Goal: Information Seeking & Learning: Learn about a topic

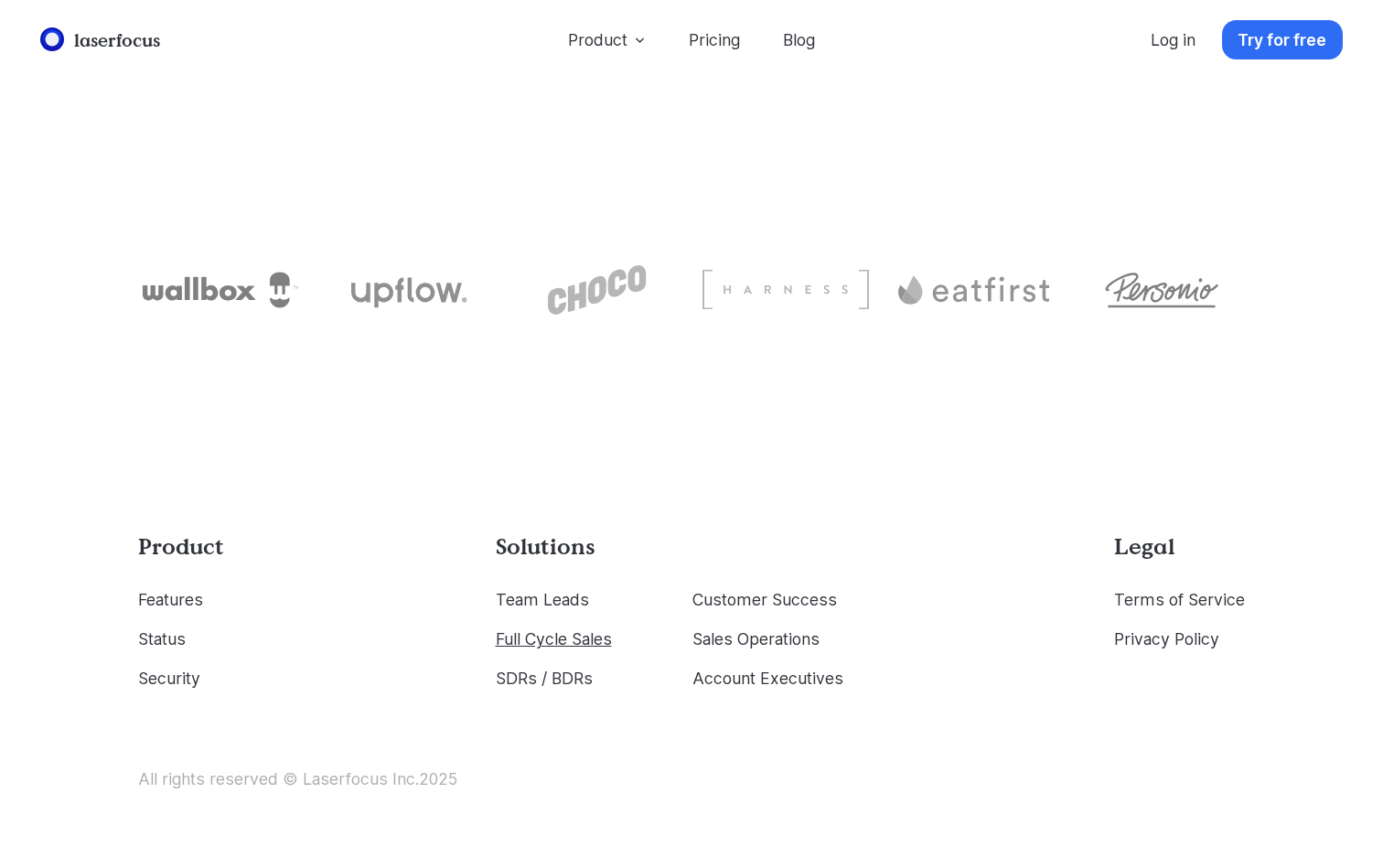
click at [569, 629] on link "Full Cycle Sales" at bounding box center [554, 639] width 116 height 19
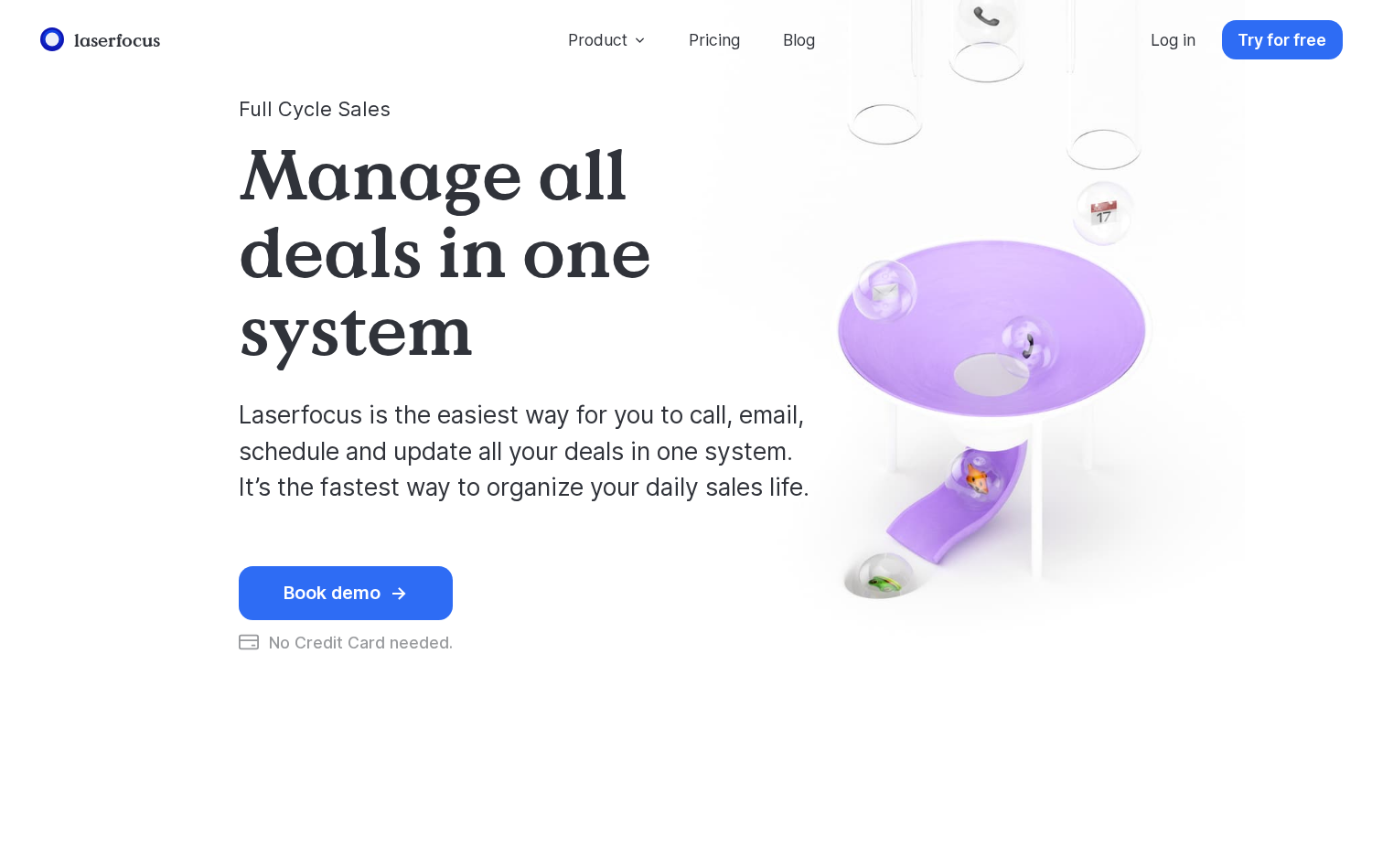
scroll to position [7263, 0]
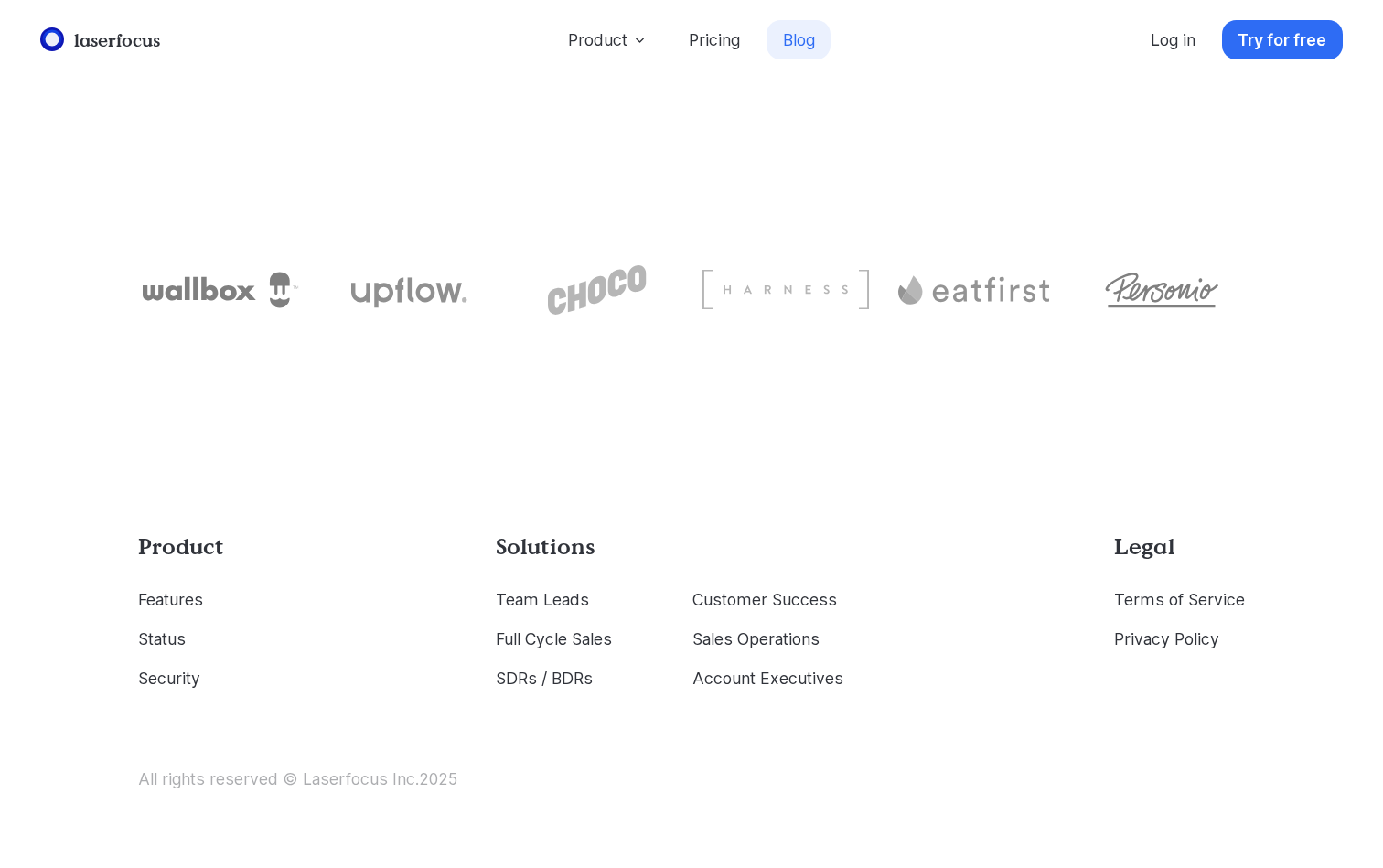
click at [798, 44] on link "Blog" at bounding box center [798, 39] width 64 height 39
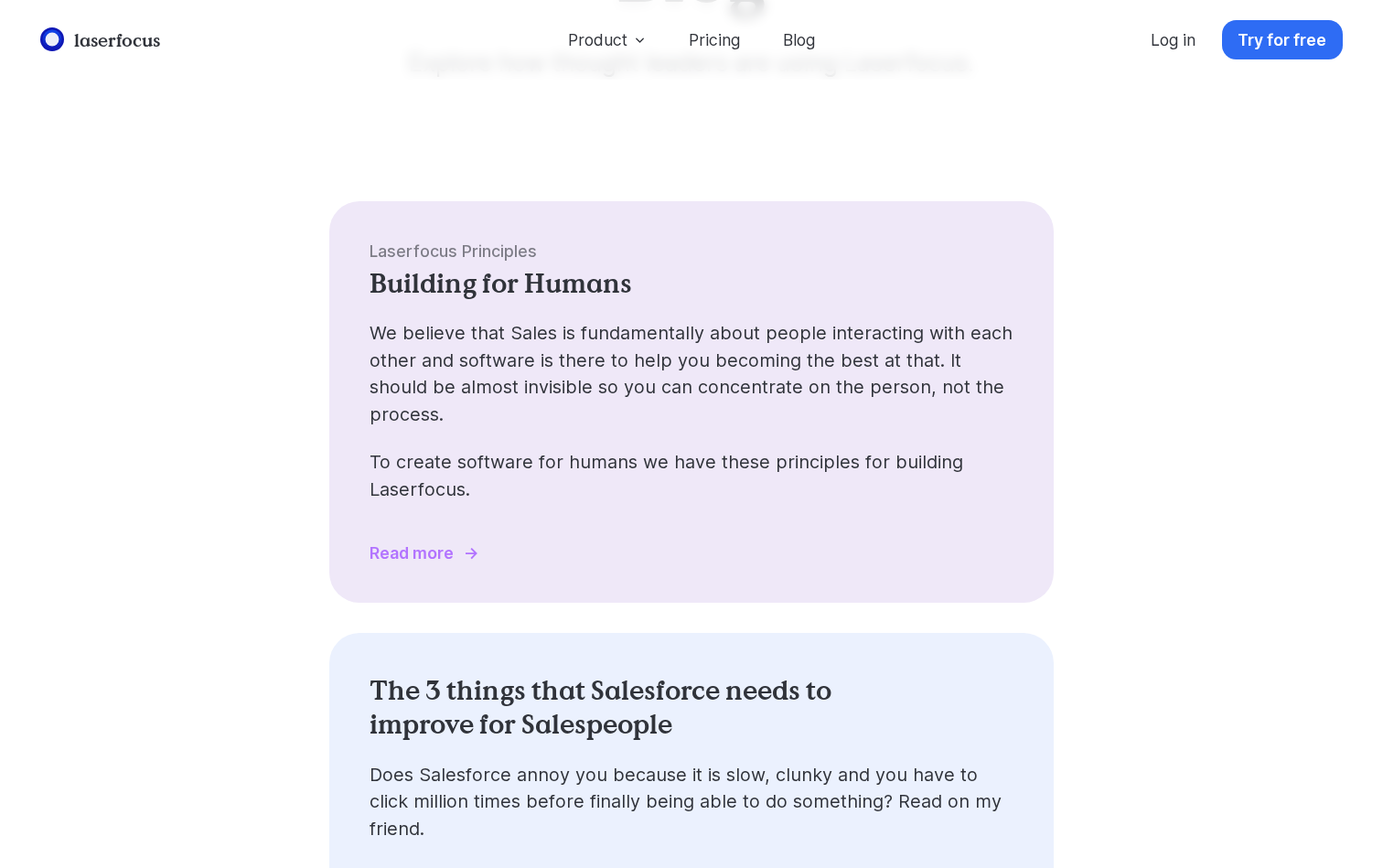
scroll to position [218, 0]
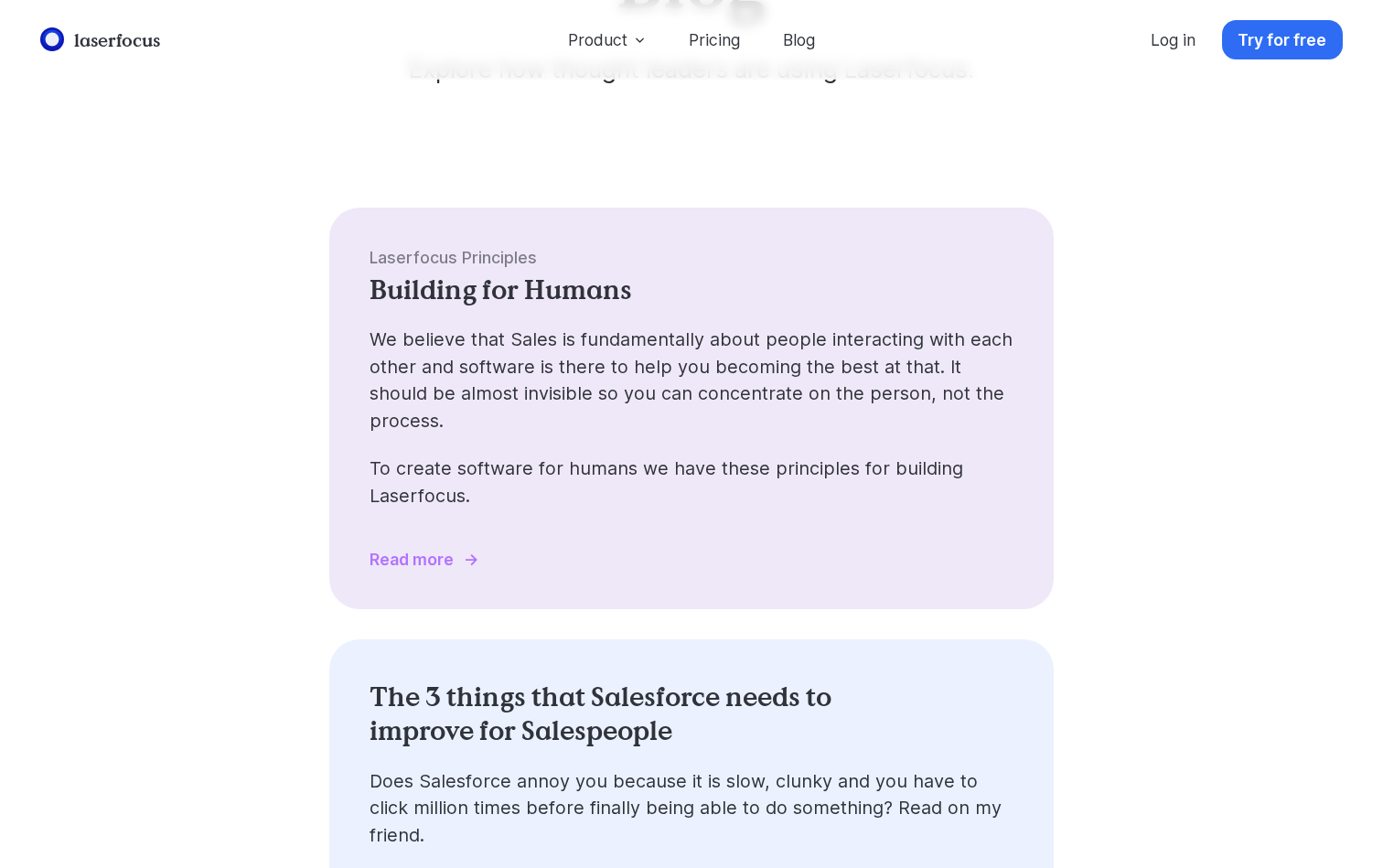
click at [420, 549] on div "Read more" at bounding box center [411, 559] width 84 height 19
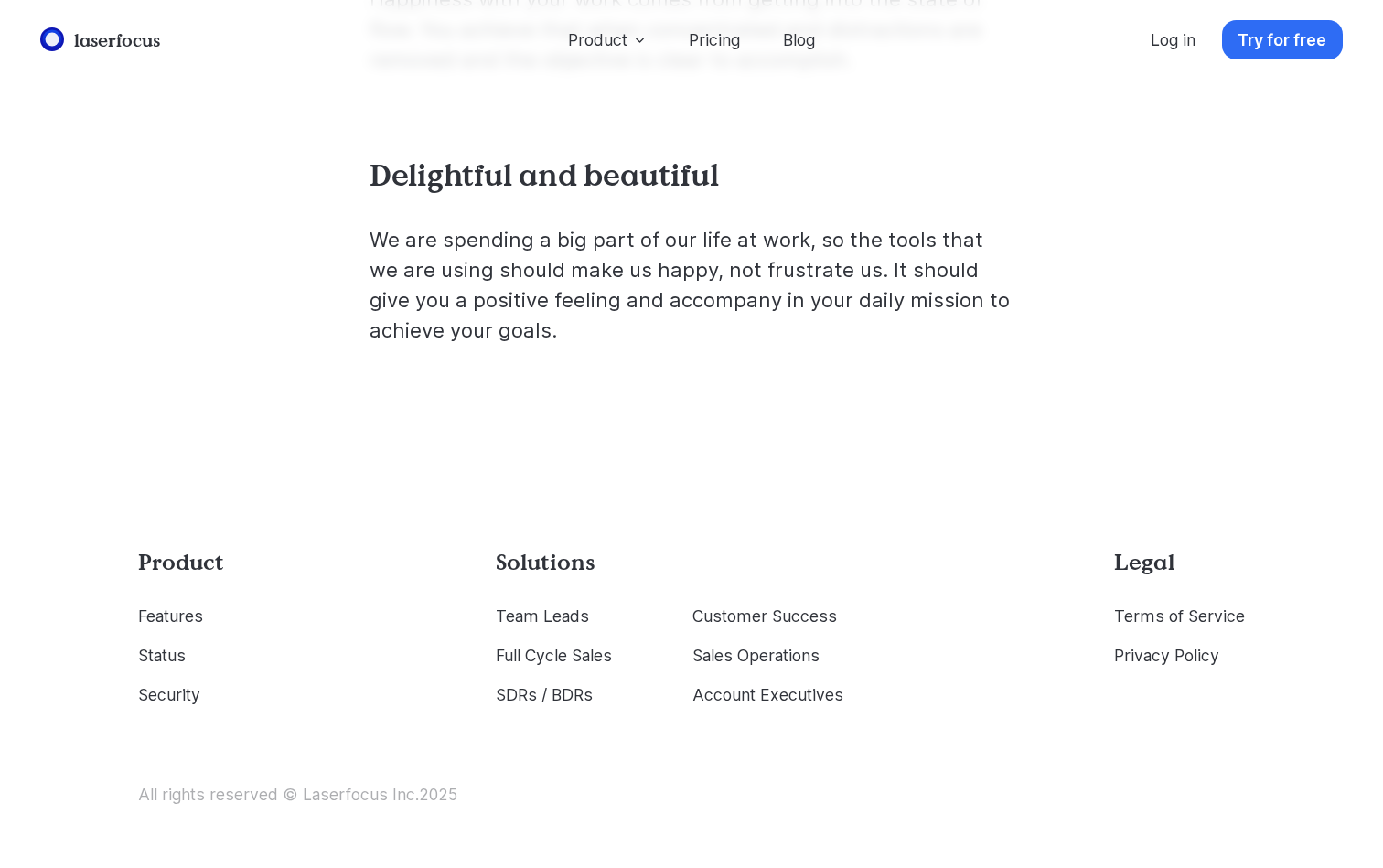
scroll to position [1498, 0]
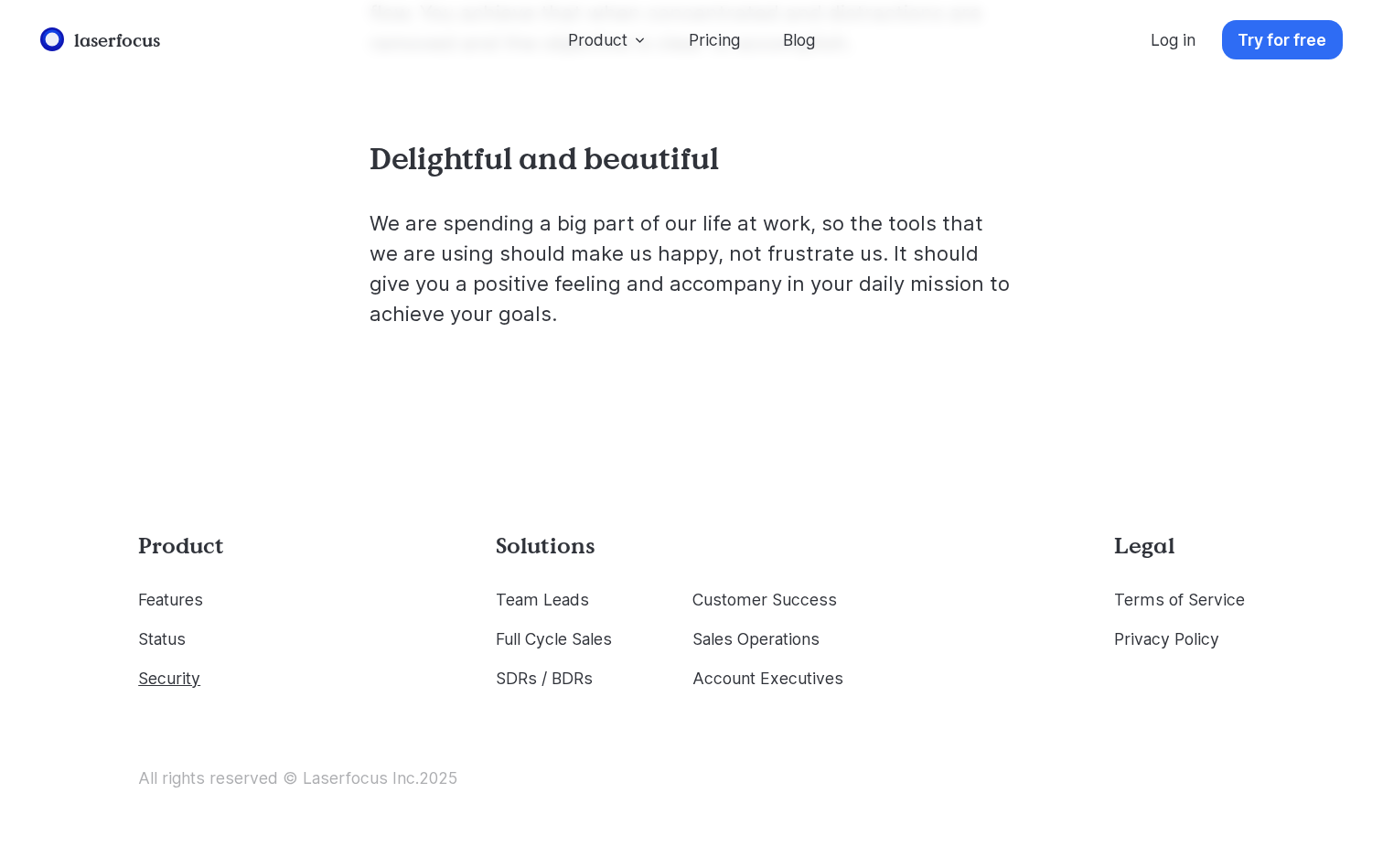
click at [175, 673] on link "Security" at bounding box center [168, 678] width 62 height 19
click at [160, 634] on link "Status" at bounding box center [162, 639] width 48 height 19
click at [170, 602] on link "Features" at bounding box center [170, 600] width 65 height 19
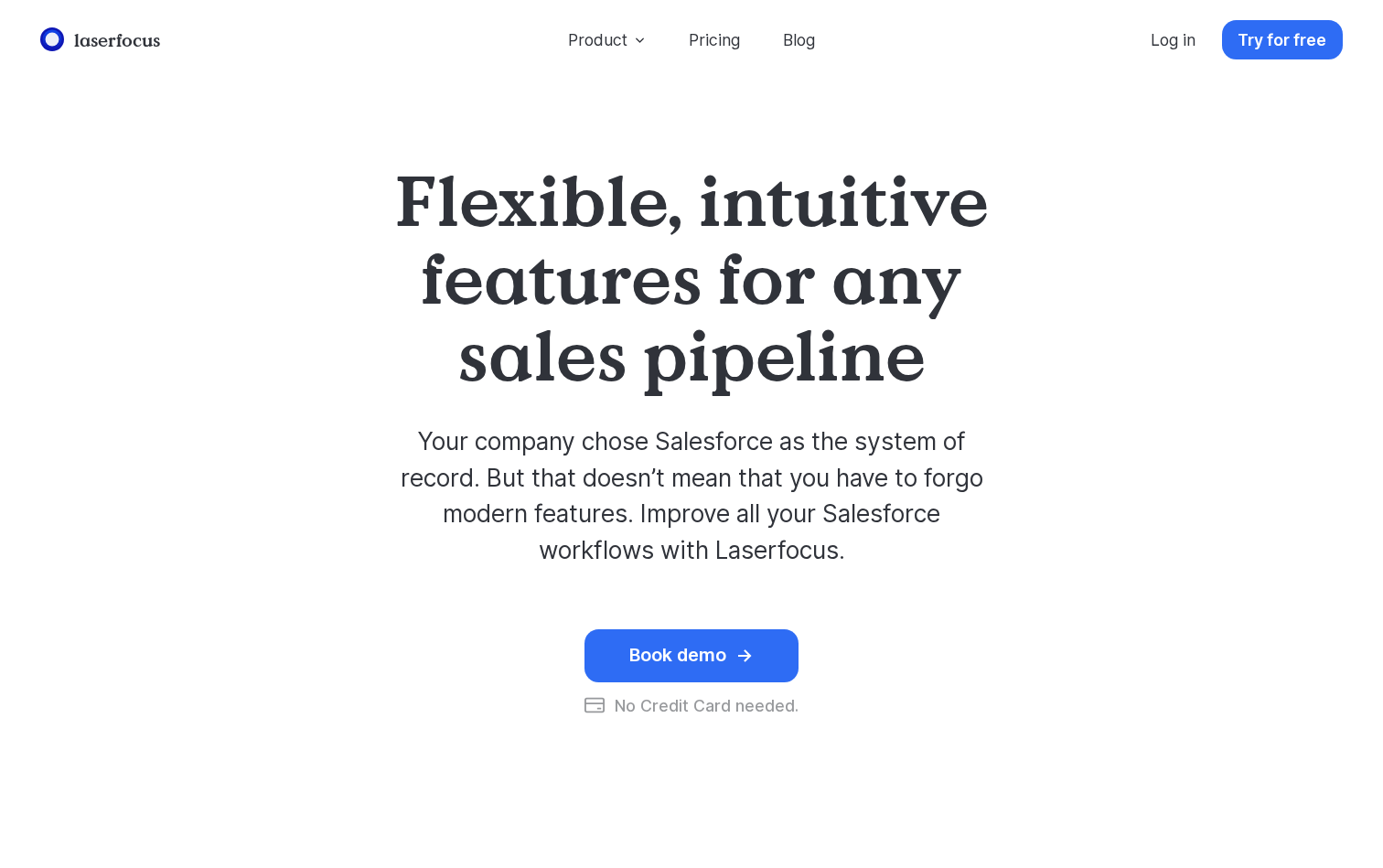
scroll to position [1498, 0]
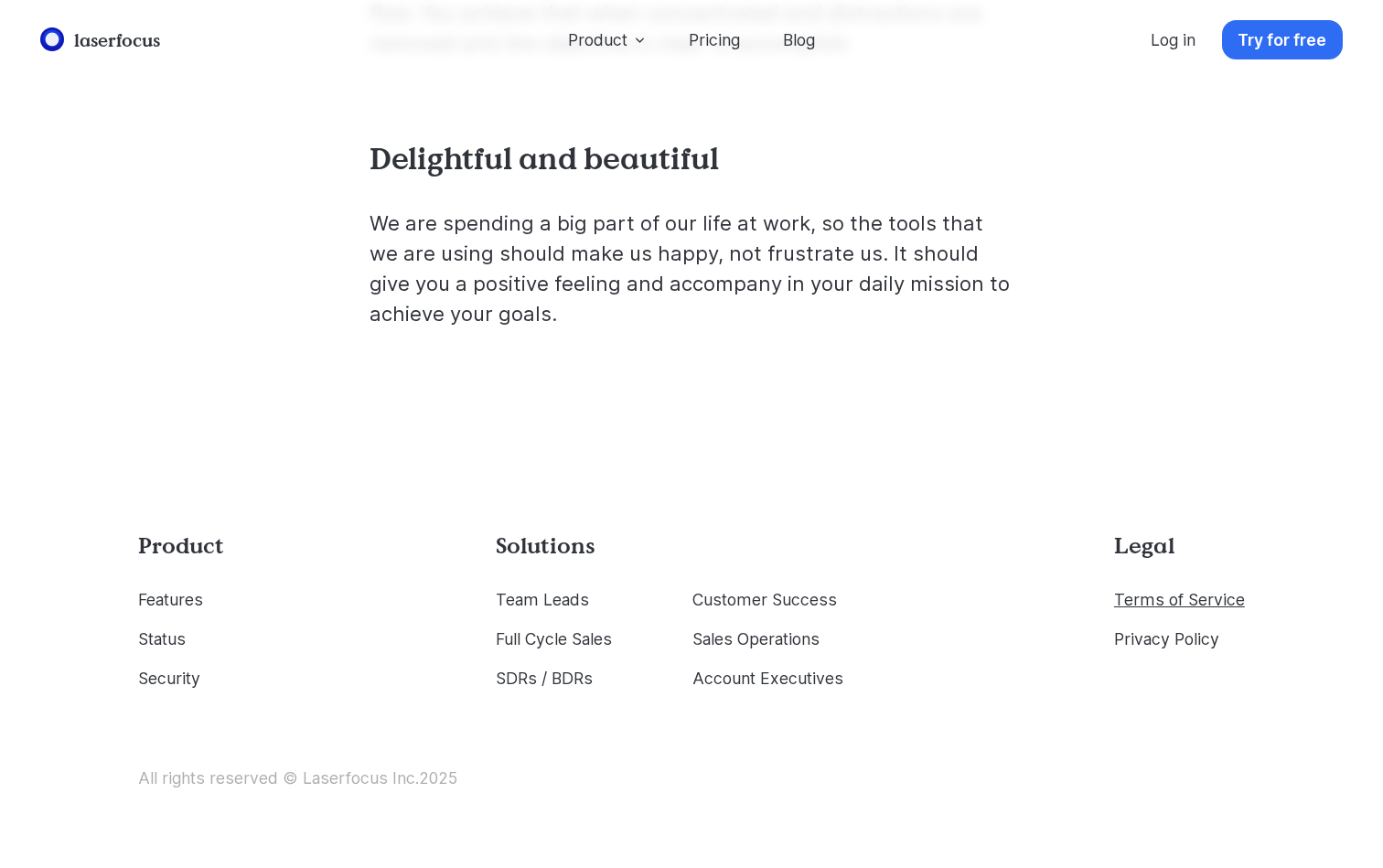
click at [1162, 600] on link "Terms of Service" at bounding box center [1178, 600] width 130 height 19
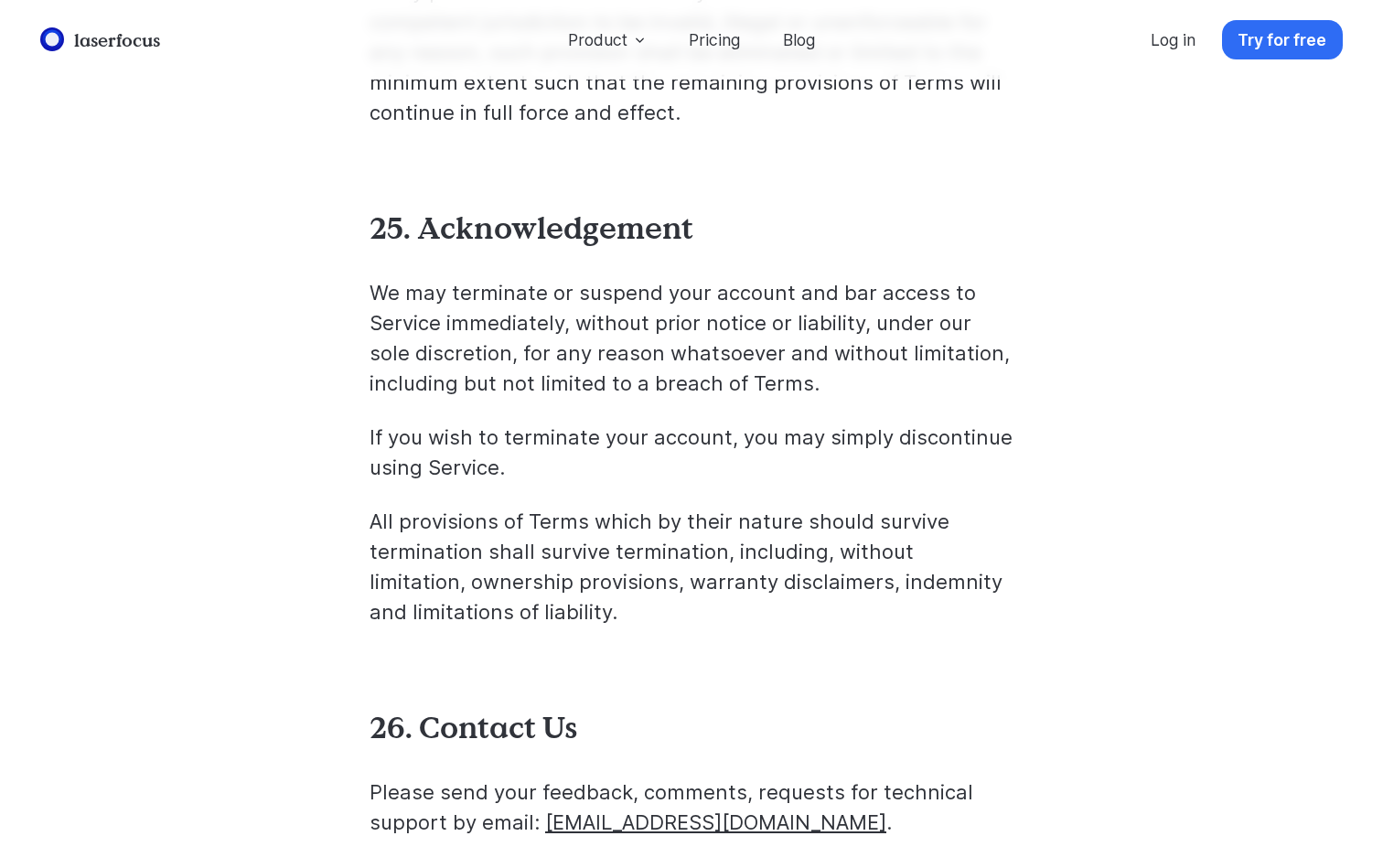
scroll to position [17144, 0]
